Goal: Task Accomplishment & Management: Use online tool/utility

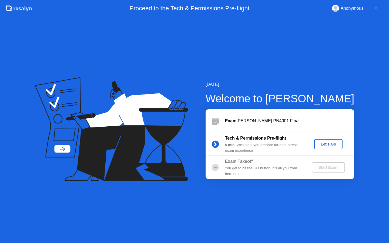
click at [332, 146] on div "Let's Go" at bounding box center [328, 144] width 24 height 4
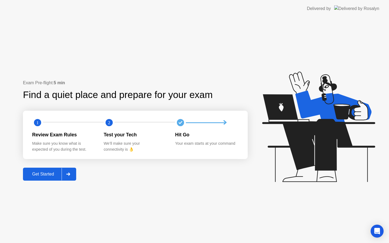
click at [50, 175] on div "Get Started" at bounding box center [43, 174] width 37 height 5
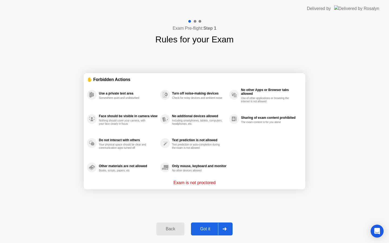
click at [204, 227] on div "Got it" at bounding box center [205, 229] width 25 height 5
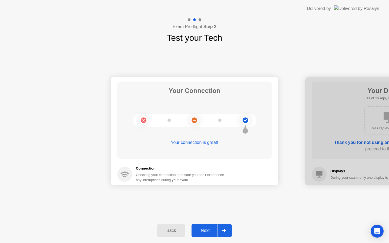
click at [204, 227] on button "Next" at bounding box center [212, 230] width 40 height 13
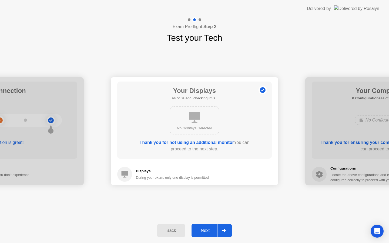
click at [204, 227] on button "Next" at bounding box center [212, 230] width 40 height 13
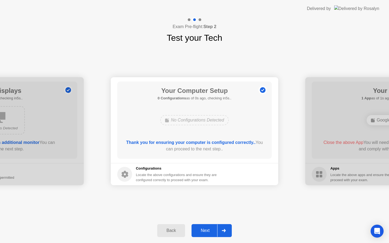
click at [204, 227] on button "Next" at bounding box center [212, 230] width 40 height 13
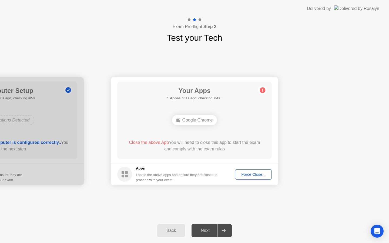
click at [245, 174] on div "Force Close..." at bounding box center [253, 174] width 33 height 4
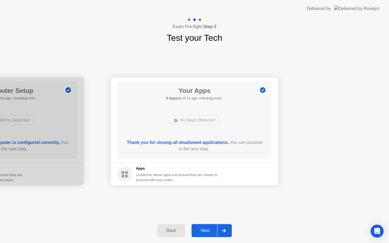
click at [207, 231] on div "Next" at bounding box center [205, 230] width 24 height 5
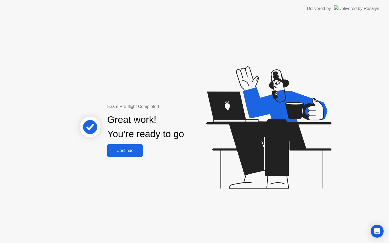
click at [133, 148] on div "Continue" at bounding box center [125, 150] width 32 height 5
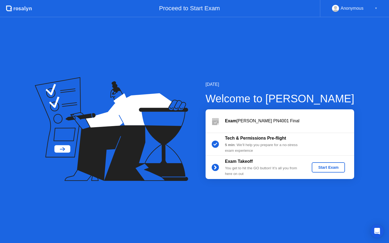
click at [319, 167] on div "Start Exam" at bounding box center [328, 167] width 29 height 4
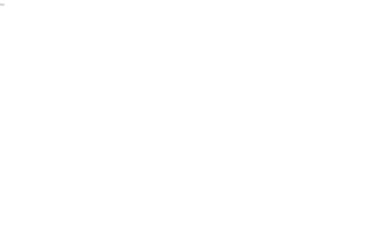
click div "End Proctoring Session"
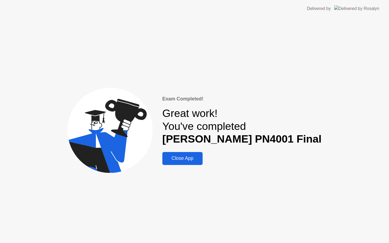
click at [191, 157] on div "Close App" at bounding box center [182, 159] width 37 height 6
